Goal: Information Seeking & Learning: Check status

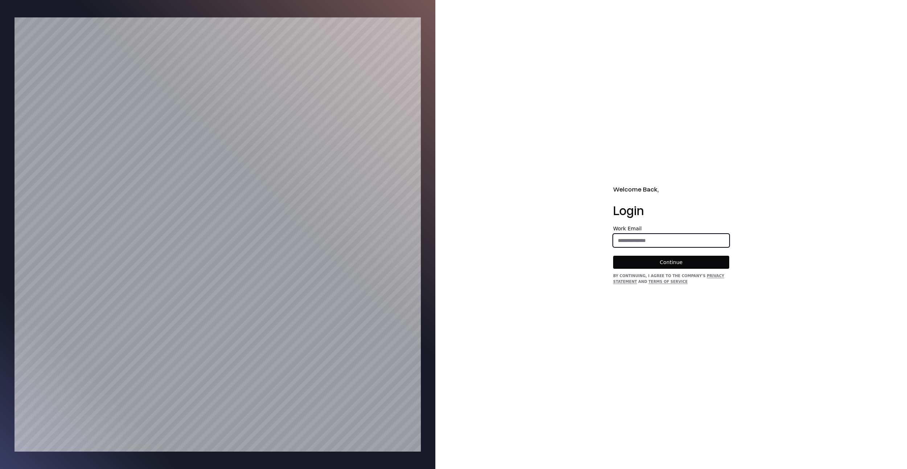
click at [655, 234] on input "email" at bounding box center [670, 240] width 115 height 13
type input "**********"
click at [635, 256] on button "Continue" at bounding box center [671, 262] width 116 height 13
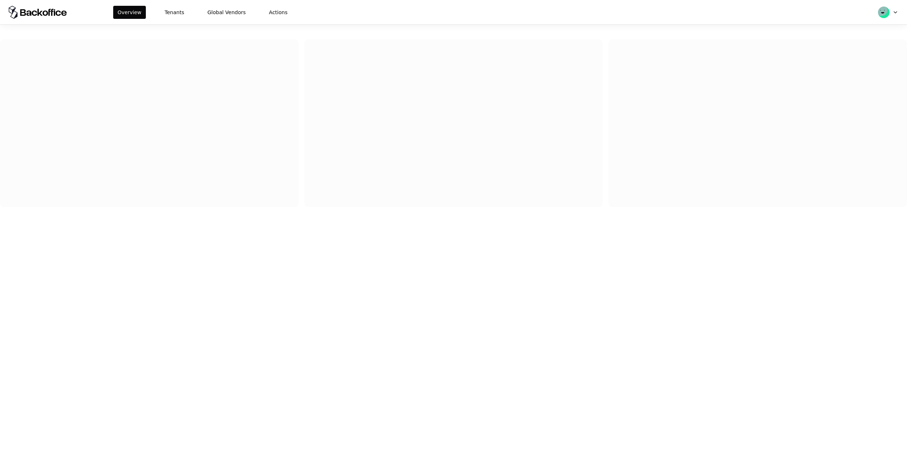
drag, startPoint x: 182, startPoint y: 11, endPoint x: 186, endPoint y: 14, distance: 4.9
click at [182, 11] on button "Tenants" at bounding box center [174, 12] width 28 height 13
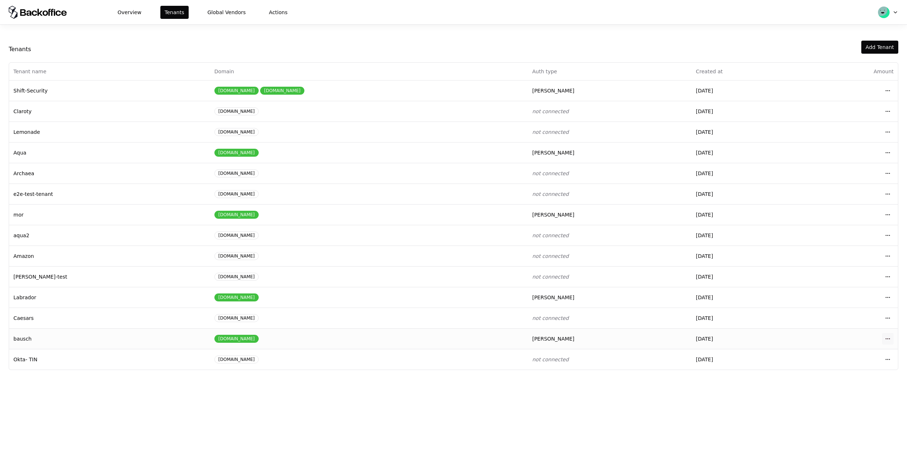
click at [886, 337] on html "Overview Tenants Global Vendors Actions Tenants Add Tenant Tenant name Domain A…" at bounding box center [453, 234] width 907 height 469
click at [829, 399] on div "Login to tenant" at bounding box center [855, 399] width 82 height 15
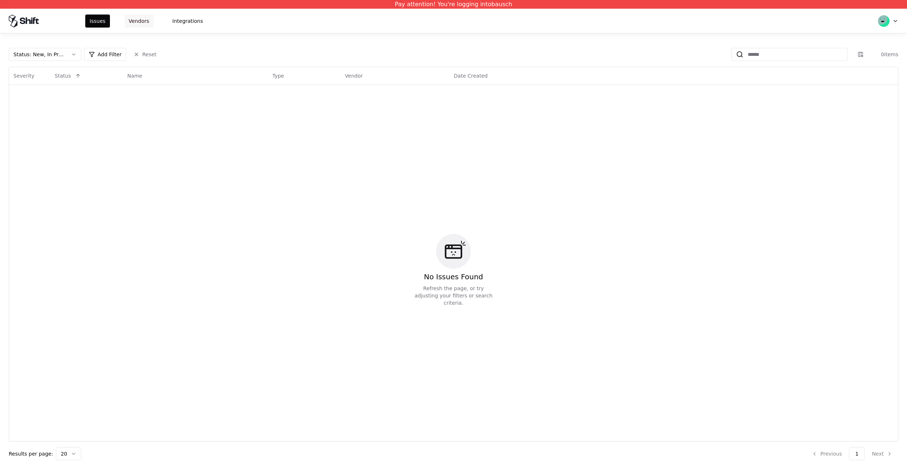
click at [151, 23] on button "Vendors" at bounding box center [138, 21] width 29 height 13
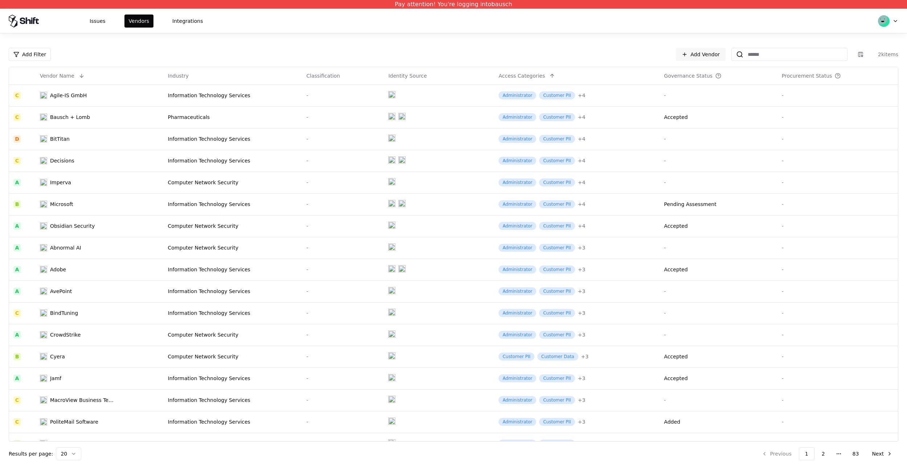
click at [591, 56] on div "Add Filter Add Vendor 2k items" at bounding box center [453, 54] width 889 height 13
click at [106, 27] on button "Issues" at bounding box center [97, 21] width 25 height 13
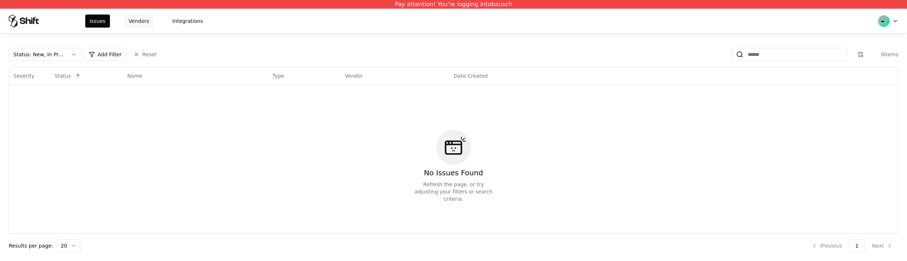
click at [144, 20] on button "Vendors" at bounding box center [138, 21] width 29 height 13
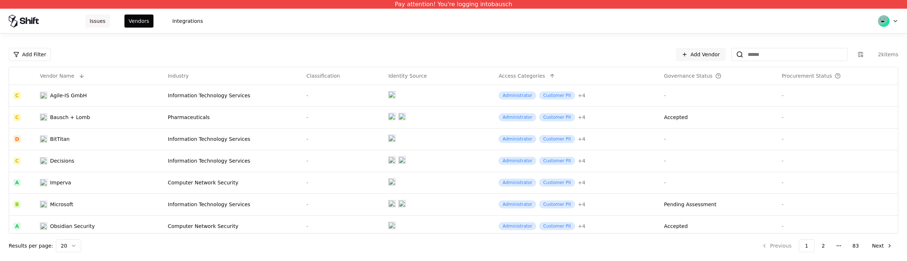
click at [93, 16] on button "Issues" at bounding box center [97, 21] width 25 height 13
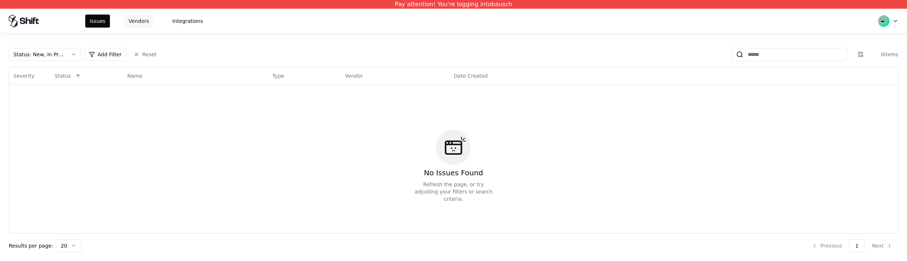
click at [146, 22] on button "Vendors" at bounding box center [138, 21] width 29 height 13
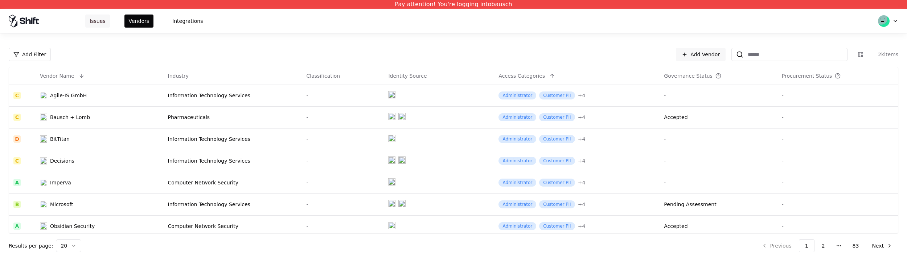
click at [99, 25] on button "Issues" at bounding box center [97, 21] width 25 height 13
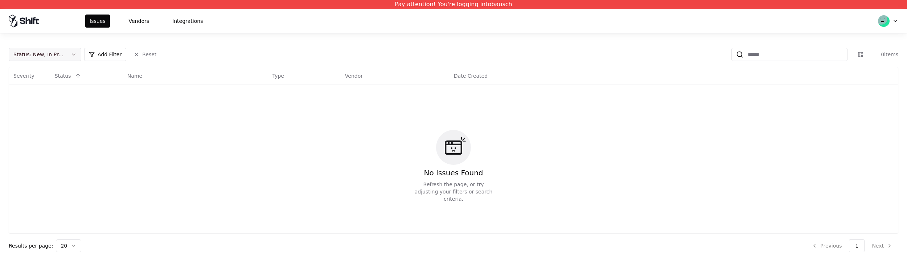
click at [66, 50] on button "Status : New, In Progress" at bounding box center [45, 54] width 73 height 13
click at [43, 111] on div "Closed" at bounding box center [45, 111] width 69 height 15
click at [40, 120] on div "Draft" at bounding box center [45, 126] width 69 height 15
click at [153, 120] on html "Pay attention! You're logging into bausch Issues Vendors Integrations Status : …" at bounding box center [453, 130] width 907 height 261
click at [146, 22] on button "Vendors" at bounding box center [138, 21] width 29 height 13
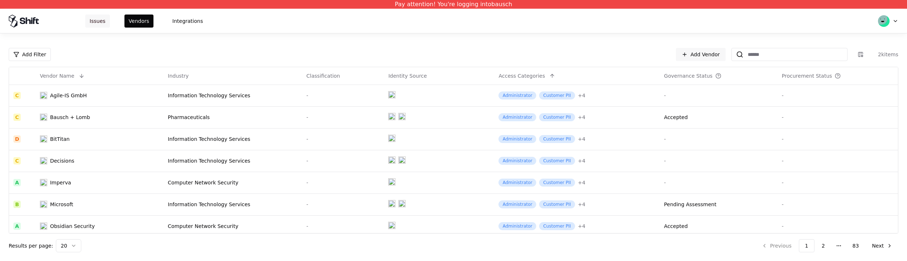
click at [100, 25] on button "Issues" at bounding box center [97, 21] width 25 height 13
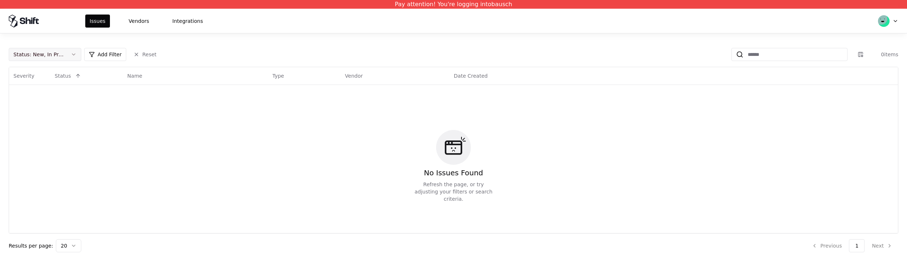
click at [61, 54] on div "Status : New, In Progress" at bounding box center [38, 54] width 51 height 7
drag, startPoint x: 49, startPoint y: 115, endPoint x: 47, endPoint y: 124, distance: 9.8
click at [49, 115] on div "Closed" at bounding box center [45, 111] width 69 height 15
drag, startPoint x: 47, startPoint y: 125, endPoint x: 95, endPoint y: 131, distance: 48.6
click at [46, 125] on div "Draft" at bounding box center [45, 126] width 69 height 15
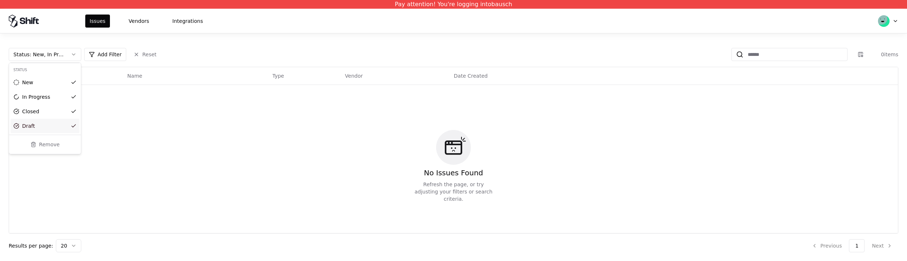
click at [129, 132] on html "Pay attention! You're logging into bausch Issues Vendors Integrations Status : …" at bounding box center [453, 130] width 907 height 261
click at [143, 51] on button "Reset" at bounding box center [145, 54] width 32 height 13
click at [46, 54] on div "Status : New, In Progress" at bounding box center [38, 54] width 51 height 7
drag, startPoint x: 44, startPoint y: 81, endPoint x: 42, endPoint y: 84, distance: 4.5
click at [44, 81] on div "New" at bounding box center [45, 82] width 69 height 15
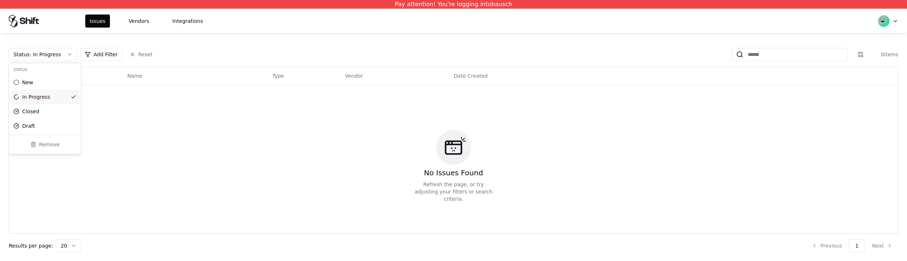
drag, startPoint x: 38, startPoint y: 97, endPoint x: 37, endPoint y: 112, distance: 14.9
click at [38, 97] on div "In Progress" at bounding box center [36, 96] width 28 height 7
click at [37, 113] on div "Closed" at bounding box center [30, 111] width 17 height 7
click at [34, 139] on button "Remove" at bounding box center [45, 144] width 66 height 13
click at [37, 146] on div "No Issues Found Refresh the page, or try adjusting your filters or search crite…" at bounding box center [453, 166] width 880 height 154
